Goal: Navigation & Orientation: Go to known website

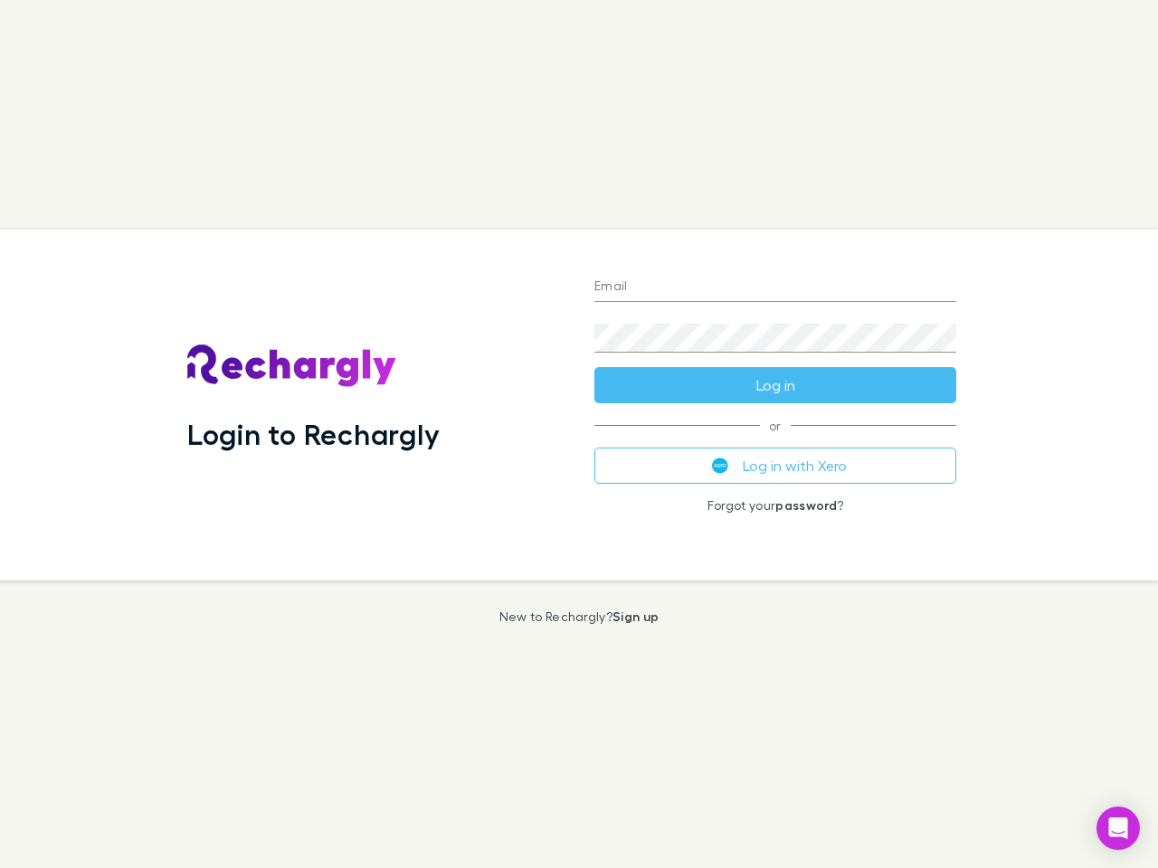
click at [579, 434] on div "Login to Rechargly" at bounding box center [376, 405] width 407 height 351
click at [775, 288] on input "Email" at bounding box center [775, 287] width 362 height 29
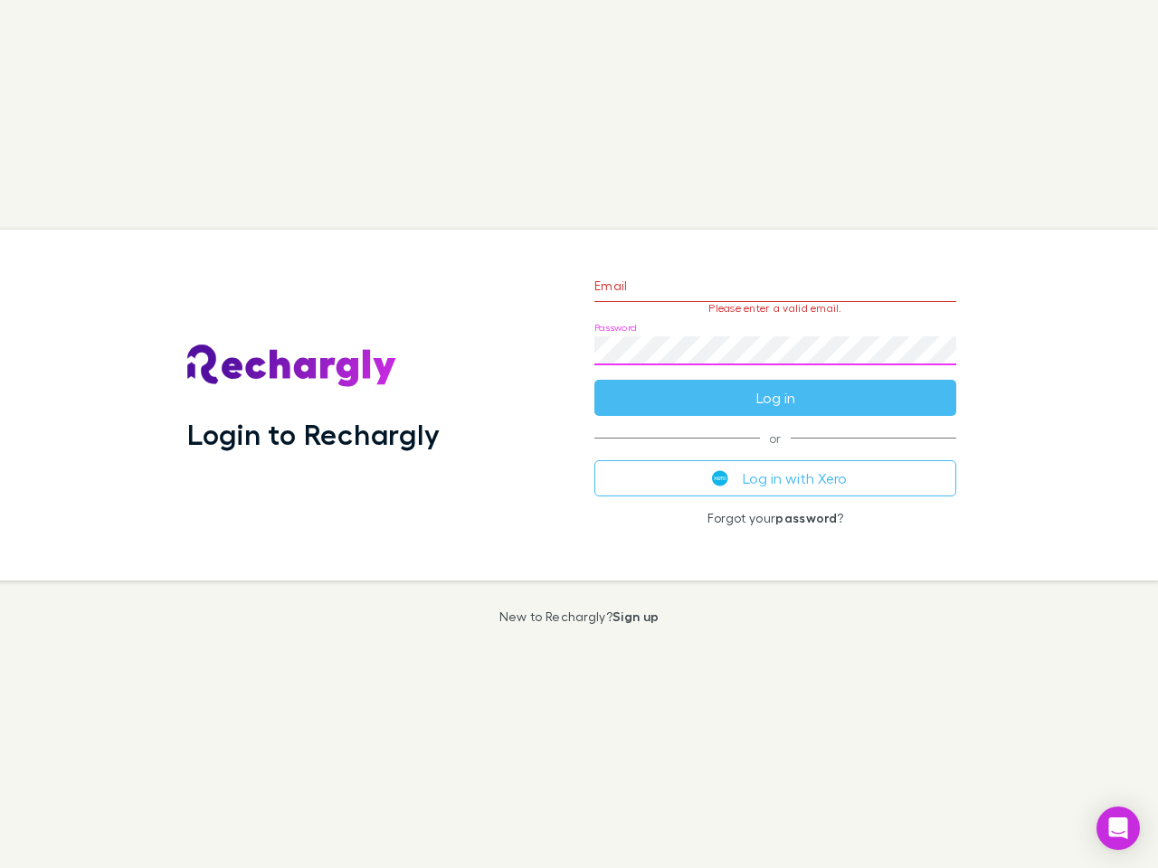
click at [775, 385] on form "Email Please enter a valid email. Password Log in" at bounding box center [775, 337] width 362 height 157
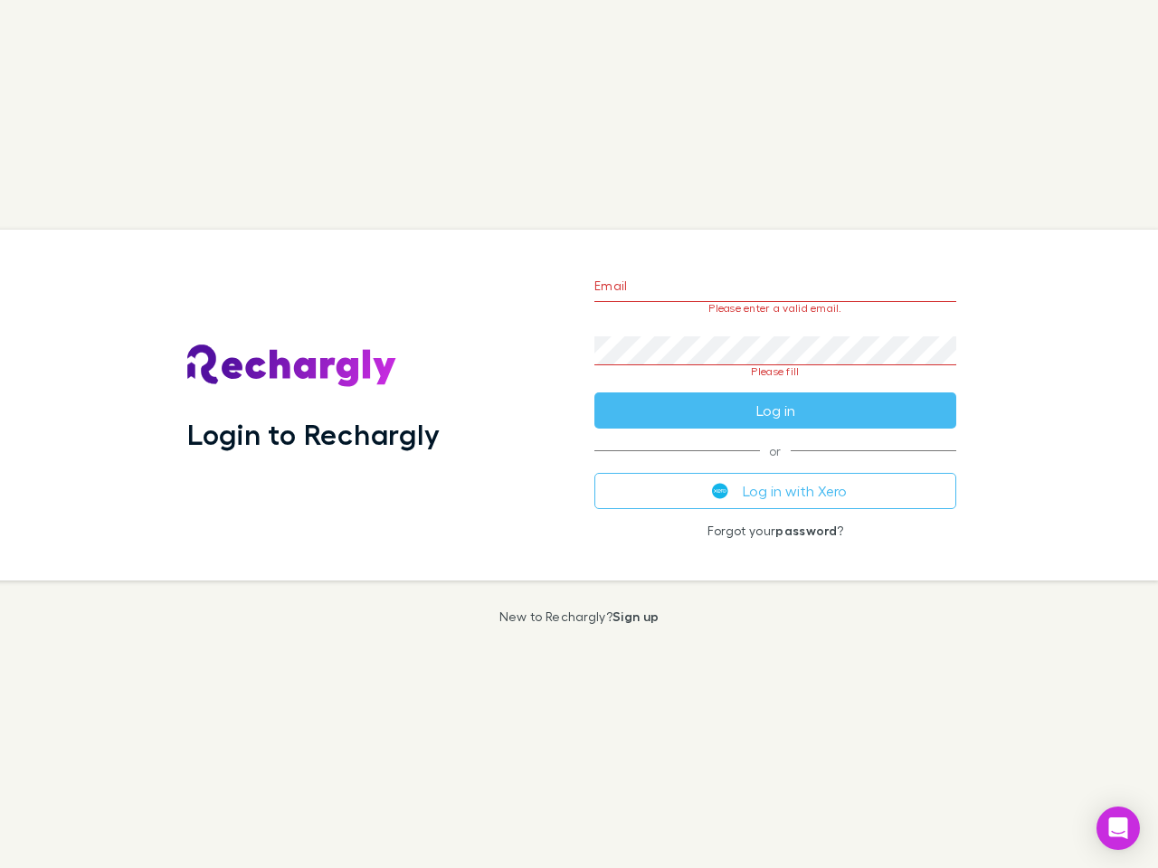
click at [775, 466] on div "Email Please enter a valid email. Password Please fill Log in or Log in with Xe…" at bounding box center [775, 405] width 391 height 351
click at [1118, 829] on icon "Open Intercom Messenger" at bounding box center [1118, 829] width 19 height 22
